Goal: Task Accomplishment & Management: Use online tool/utility

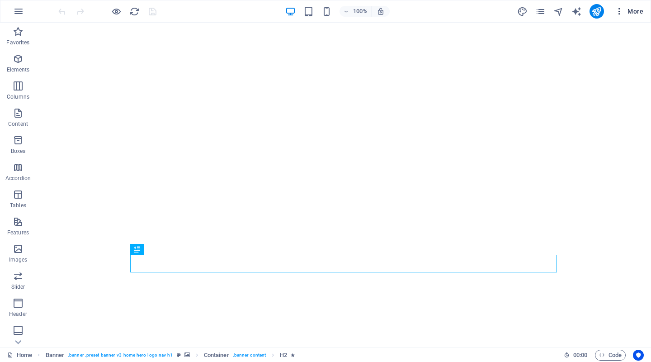
click at [623, 10] on icon "button" at bounding box center [619, 11] width 9 height 9
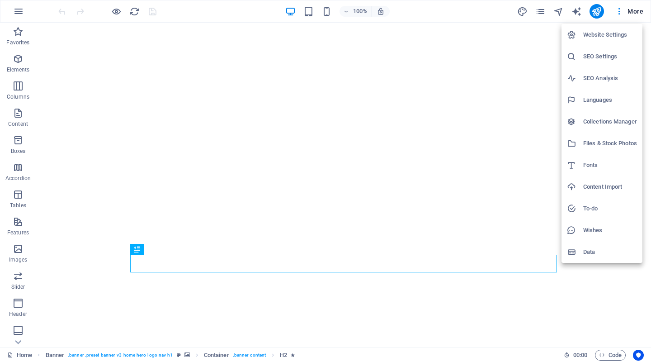
click at [175, 117] on div at bounding box center [325, 181] width 651 height 362
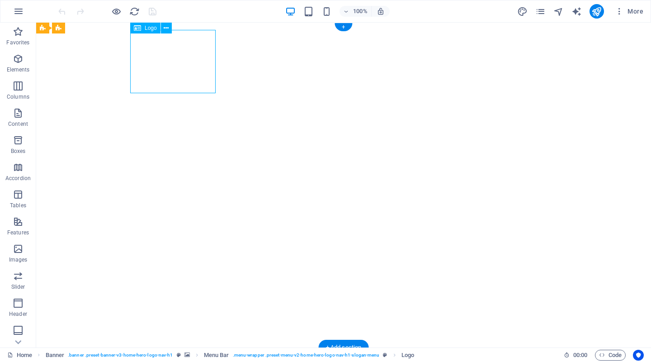
select select "px"
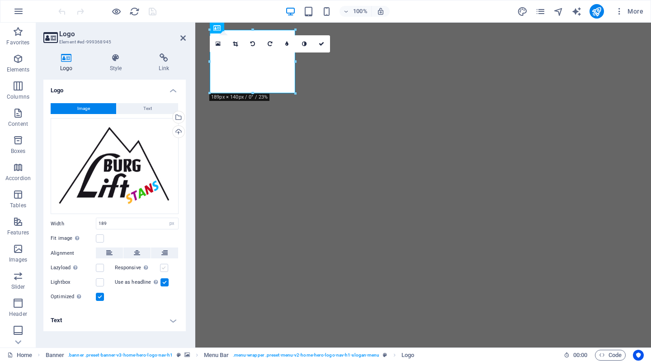
click at [167, 267] on label at bounding box center [164, 268] width 8 height 8
click at [0, 0] on input "Responsive Automatically load retina image and smartphone optimized sizes." at bounding box center [0, 0] width 0 height 0
click at [167, 267] on label at bounding box center [164, 268] width 8 height 8
click at [0, 0] on input "Responsive Automatically load retina image and smartphone optimized sizes." at bounding box center [0, 0] width 0 height 0
click at [123, 60] on icon at bounding box center [116, 57] width 46 height 9
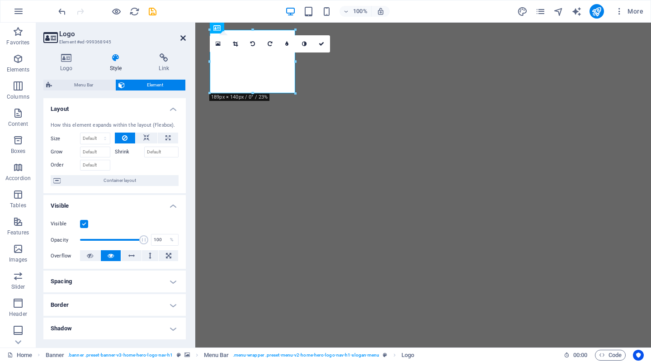
click at [186, 36] on icon at bounding box center [182, 37] width 5 height 7
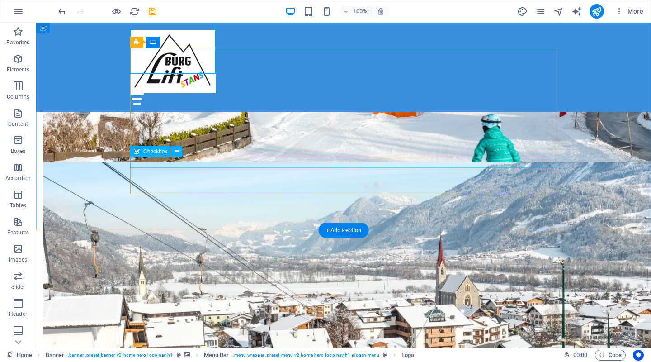
scroll to position [1698, 0]
